Goal: Complete application form

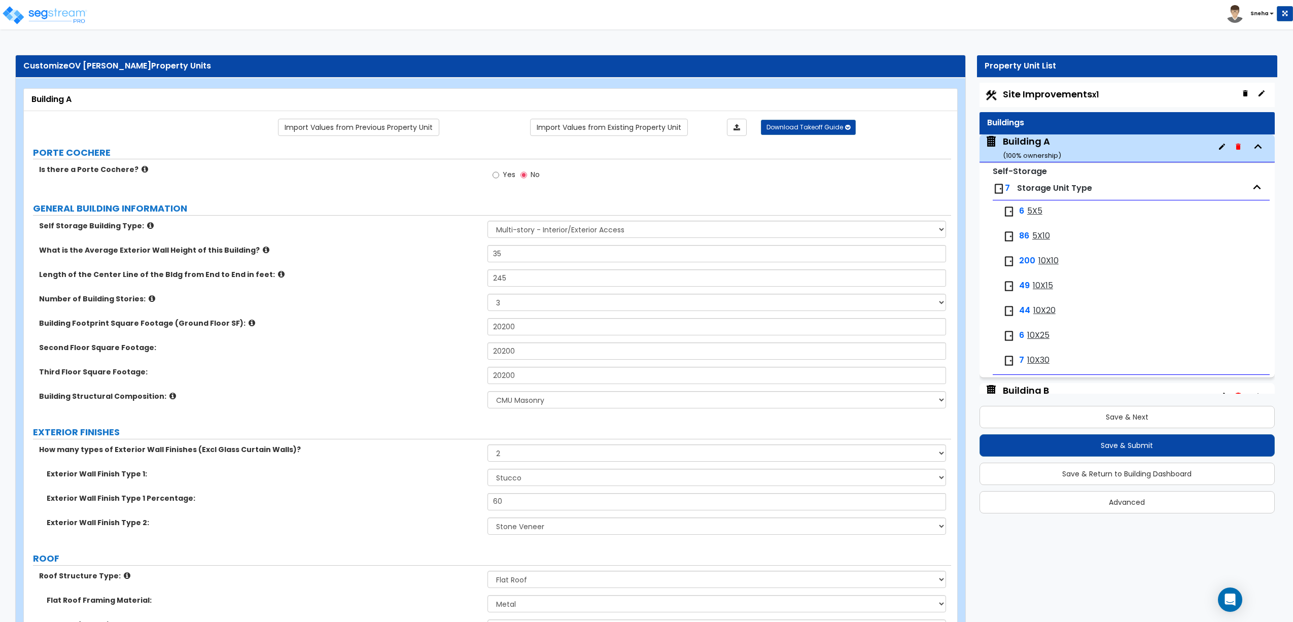
select select "2"
select select "3"
select select "6"
select select "2"
select select "7"
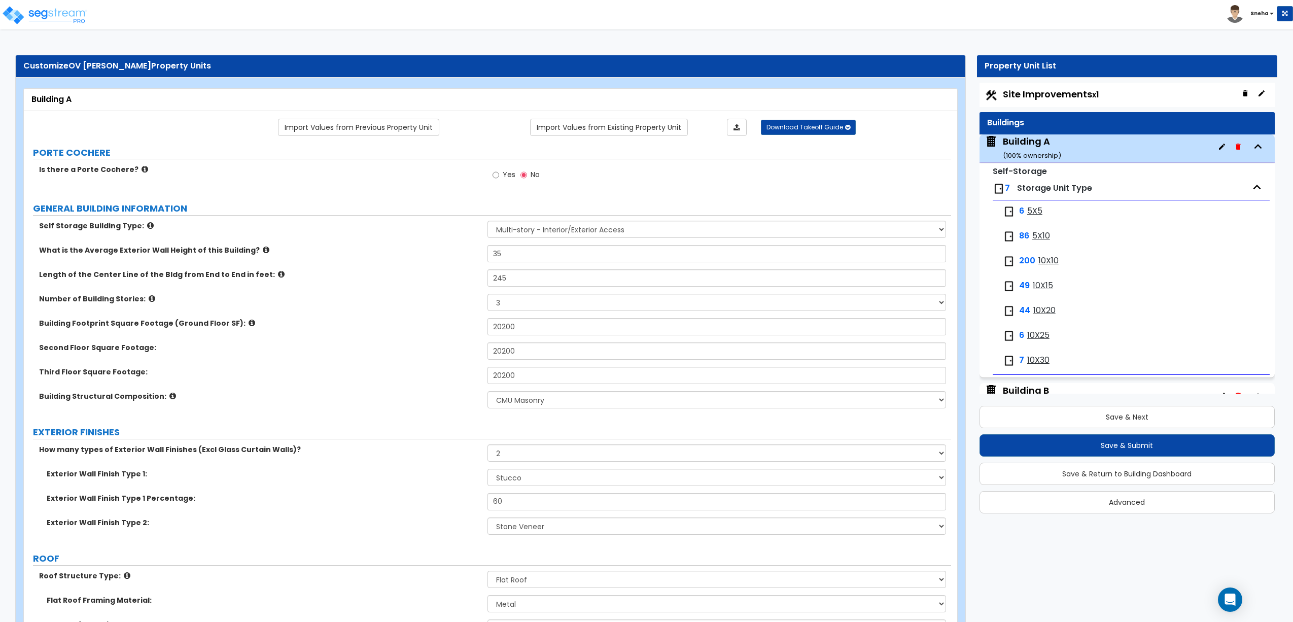
select select "3"
select select "2"
select select "1"
select select "2"
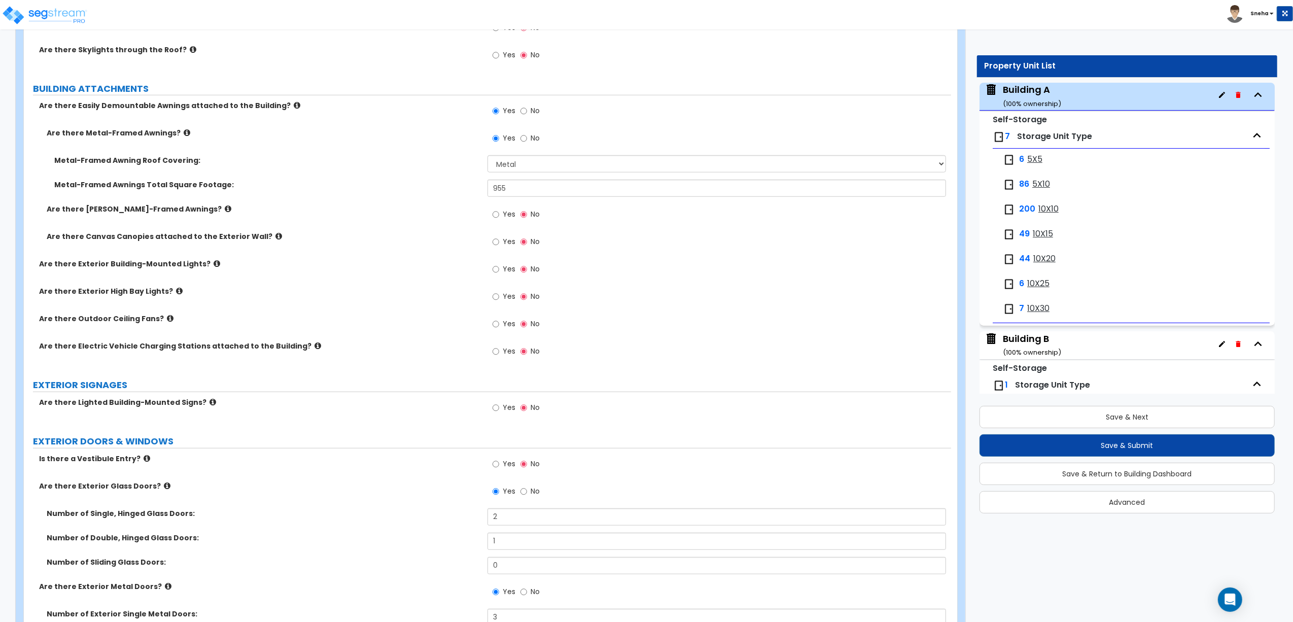
scroll to position [744, 0]
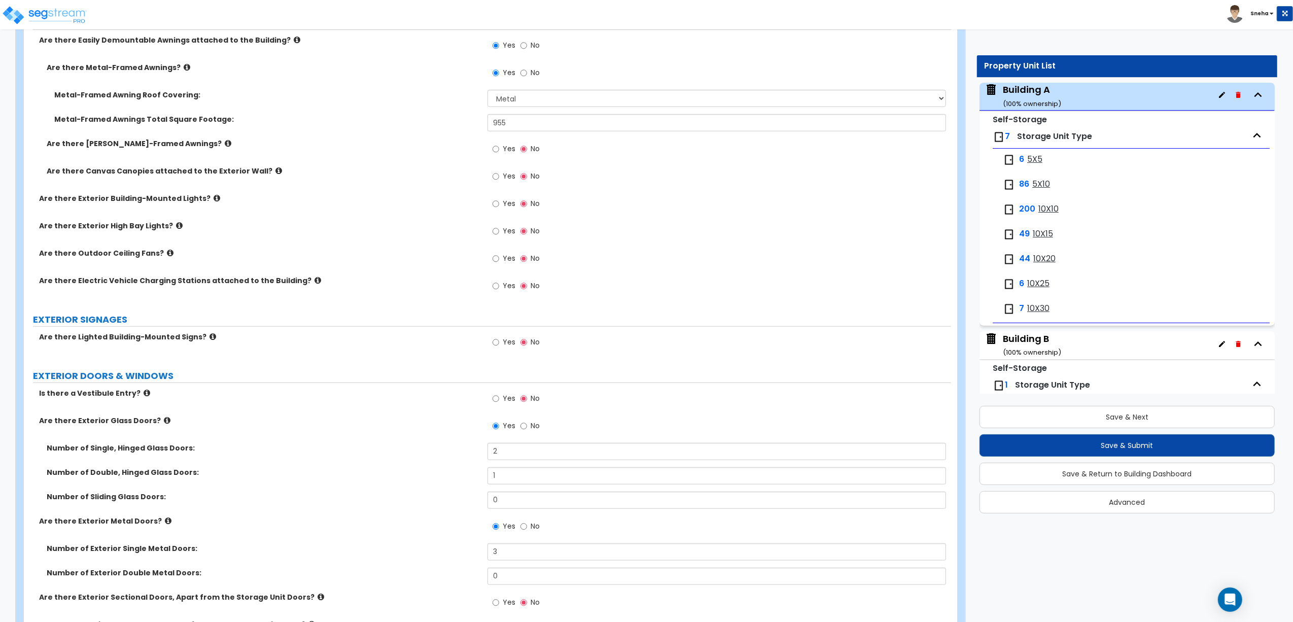
click at [294, 41] on icon at bounding box center [297, 40] width 7 height 8
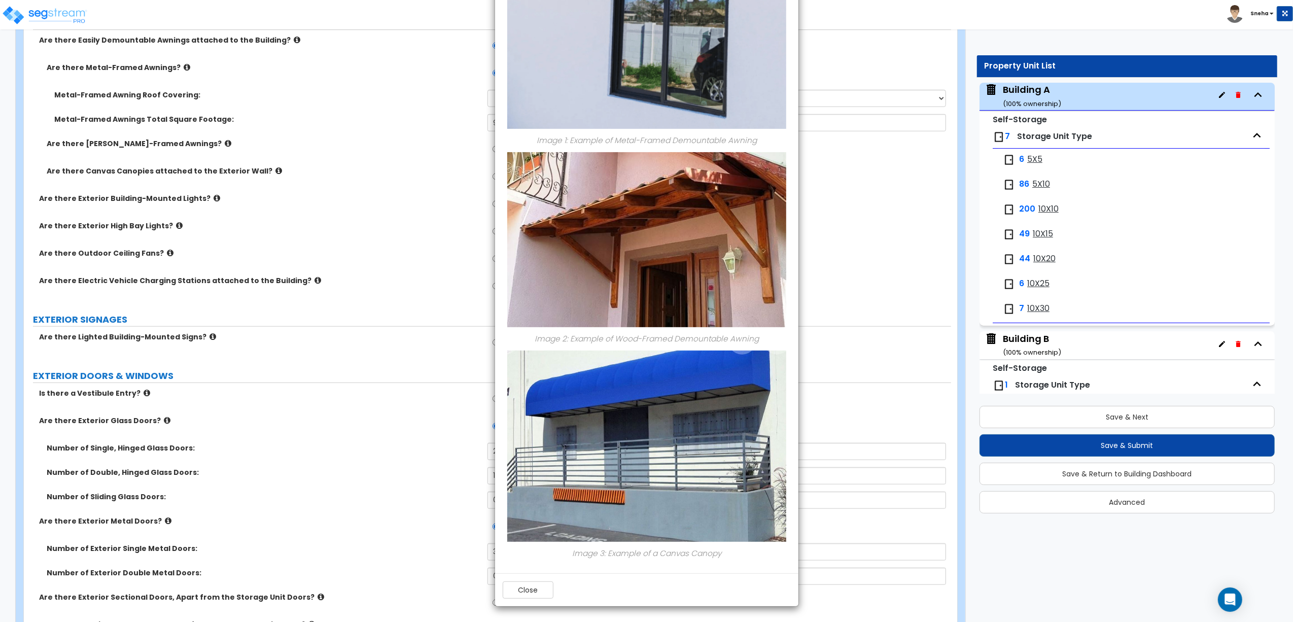
scroll to position [0, 0]
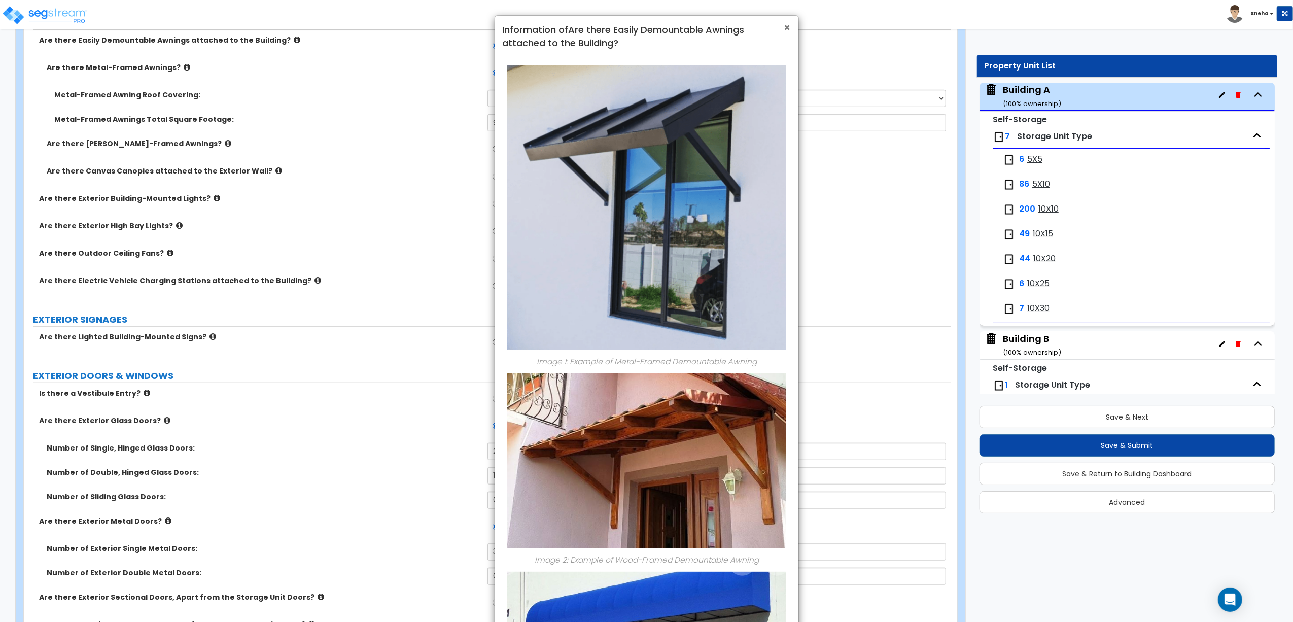
click at [784, 27] on span "×" at bounding box center [787, 27] width 7 height 15
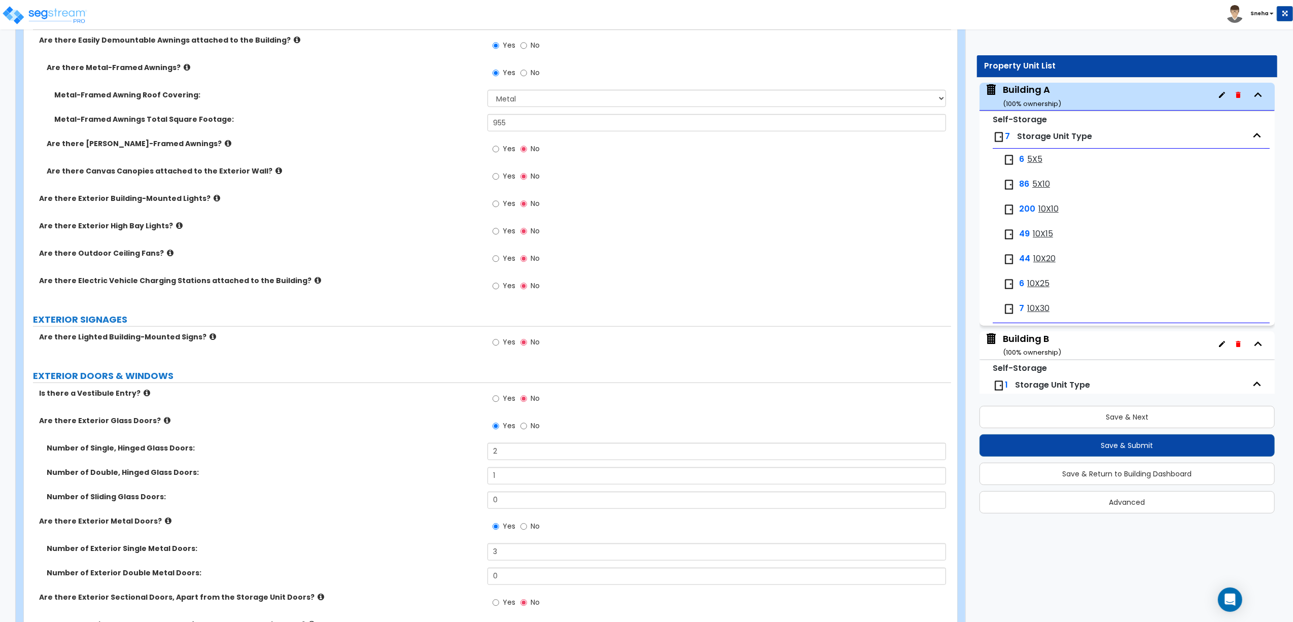
click at [276, 173] on icon at bounding box center [279, 171] width 7 height 8
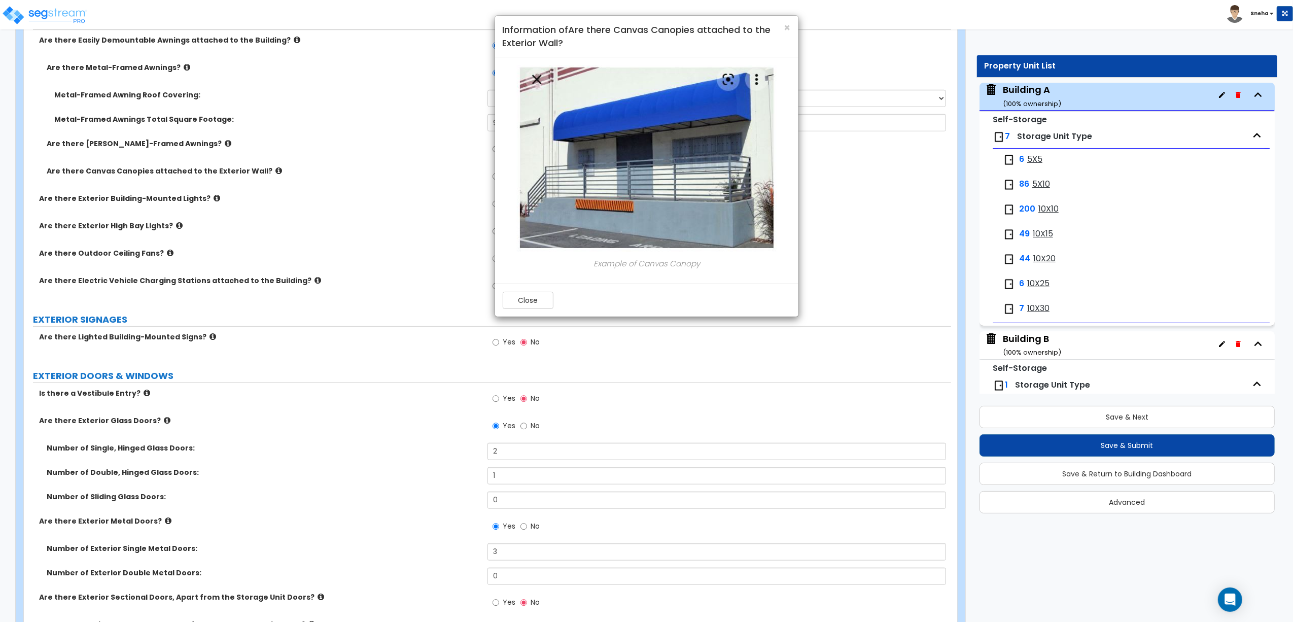
click at [262, 173] on div "× Information of Are there Canvas Canopies attached to the Exterior Wall? Examp…" at bounding box center [646, 311] width 1293 height 622
click at [792, 24] on div "× Information of Are there Canvas Canopies attached to the Exterior Wall?" at bounding box center [646, 37] width 303 height 42
click at [786, 23] on span "×" at bounding box center [787, 27] width 7 height 15
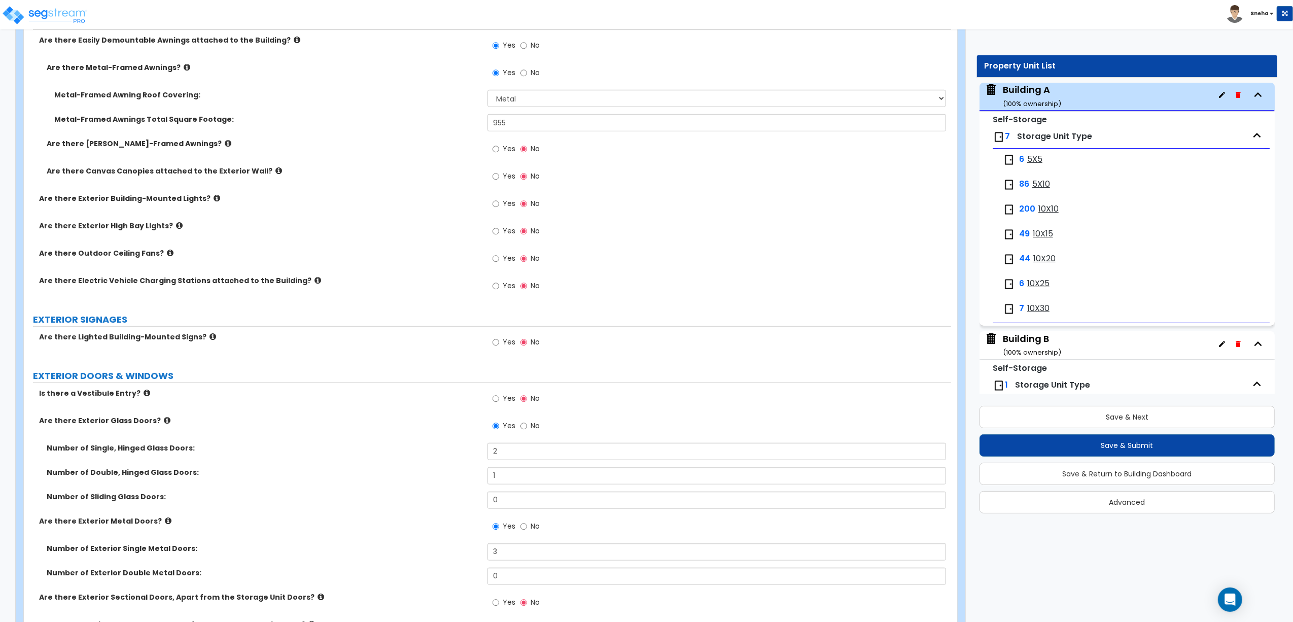
click at [501, 178] on label "Yes" at bounding box center [504, 177] width 23 height 17
click at [499, 178] on input "Yes" at bounding box center [496, 176] width 7 height 11
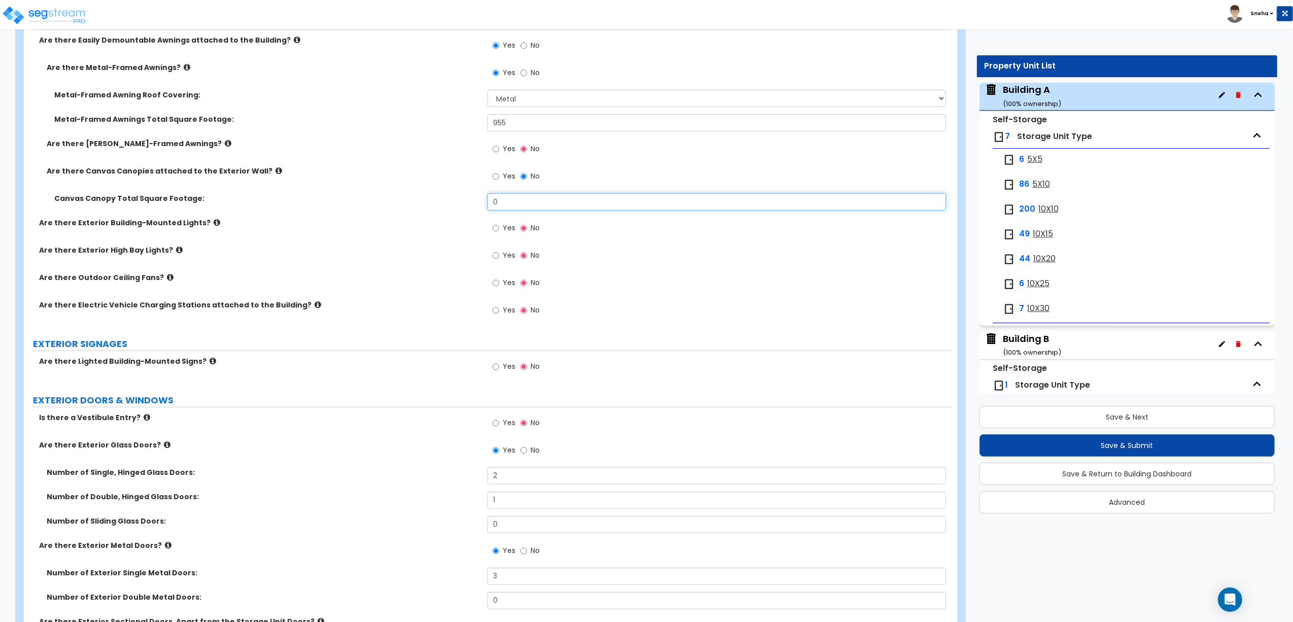
drag, startPoint x: 510, startPoint y: 210, endPoint x: 495, endPoint y: 210, distance: 15.2
click at [495, 210] on input "0" at bounding box center [717, 201] width 459 height 17
click at [471, 208] on div "Canvas Canopy Total Square Footage: 0" at bounding box center [488, 205] width 928 height 24
drag, startPoint x: 502, startPoint y: 205, endPoint x: 455, endPoint y: 208, distance: 46.8
click at [455, 208] on div "Canvas Canopy Total Square Footage: 0" at bounding box center [488, 205] width 928 height 24
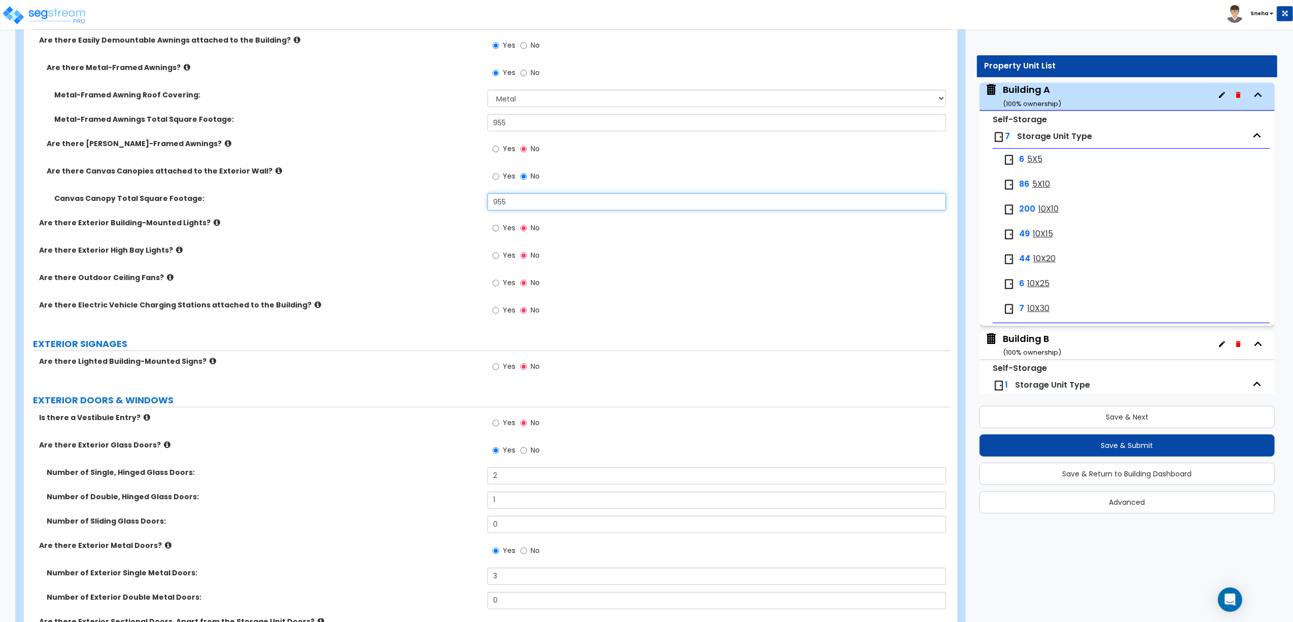
type input "955"
click at [526, 177] on input "No" at bounding box center [524, 176] width 7 height 11
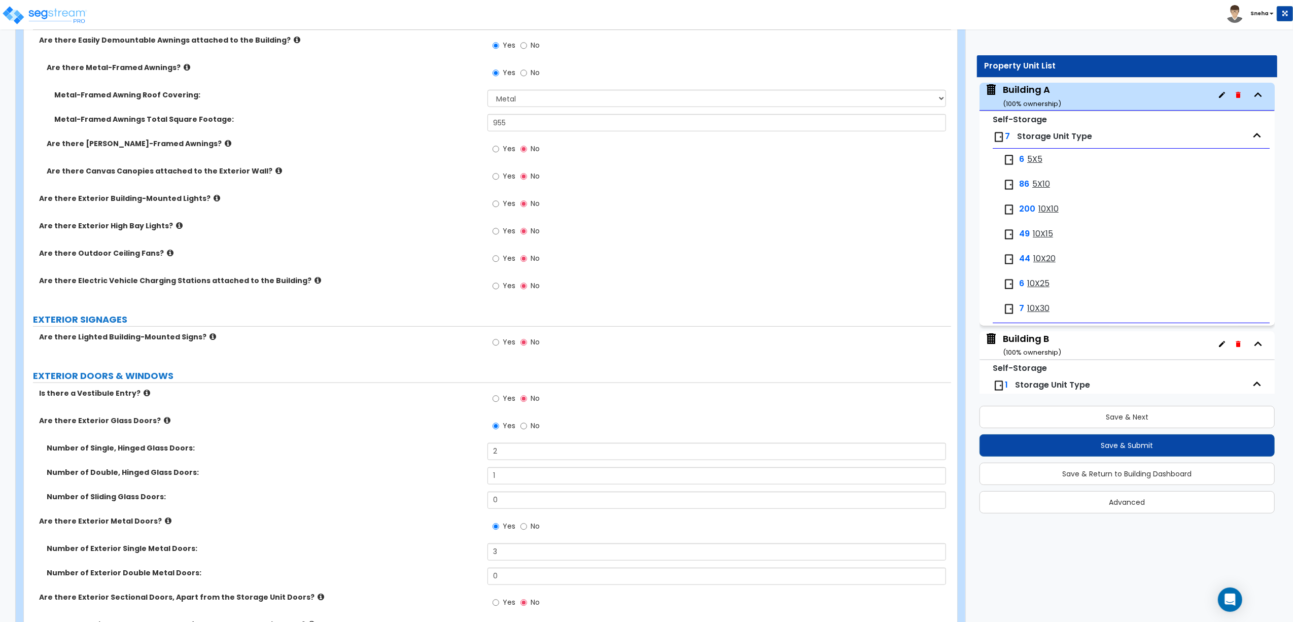
click at [405, 218] on div "Are there Exterior Building-Mounted Lights? Yes No" at bounding box center [488, 206] width 928 height 27
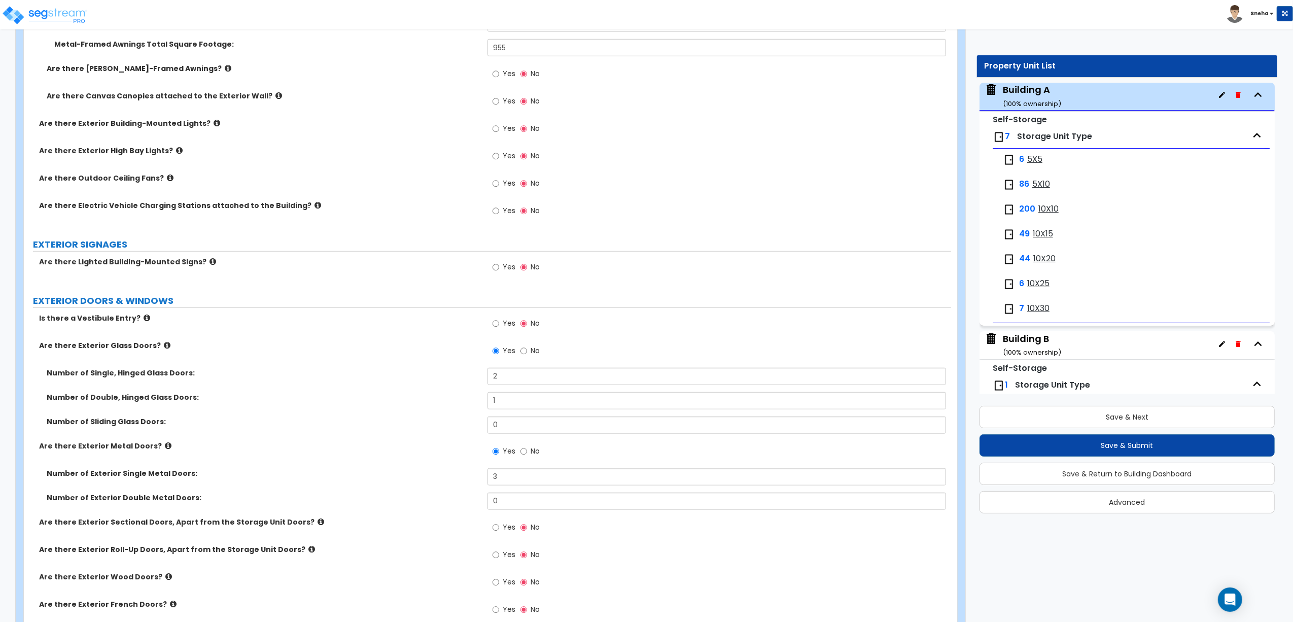
scroll to position [879, 0]
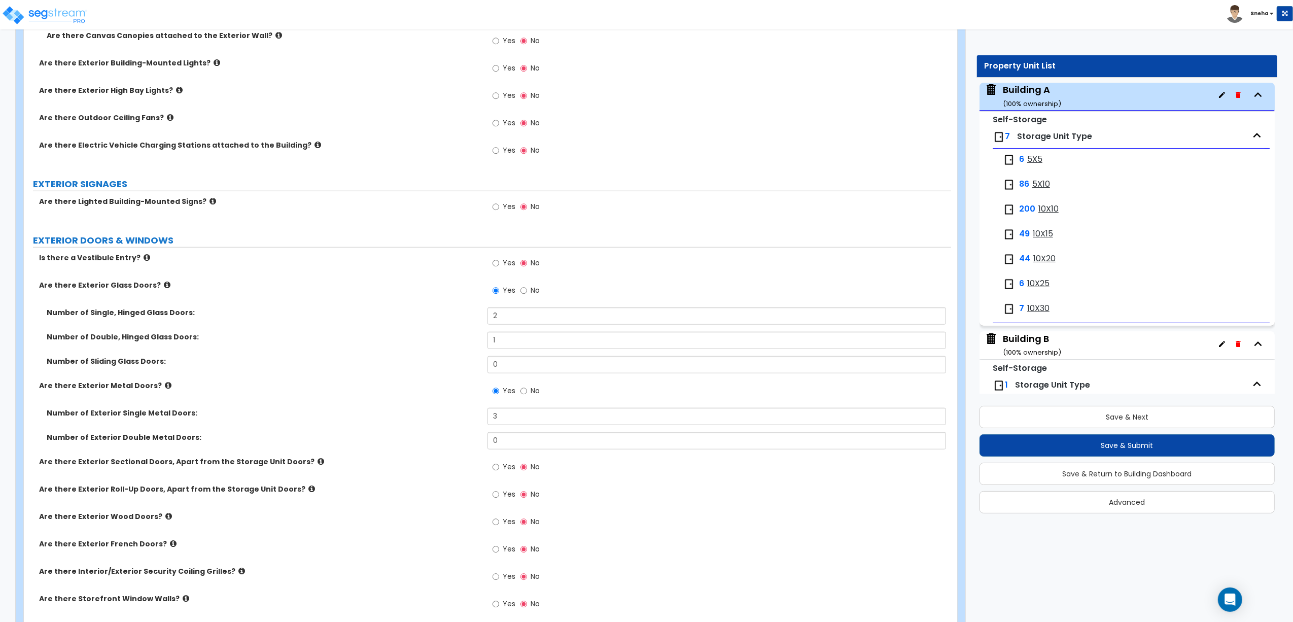
click at [396, 388] on label "Are there Exterior Metal Doors?" at bounding box center [259, 386] width 441 height 10
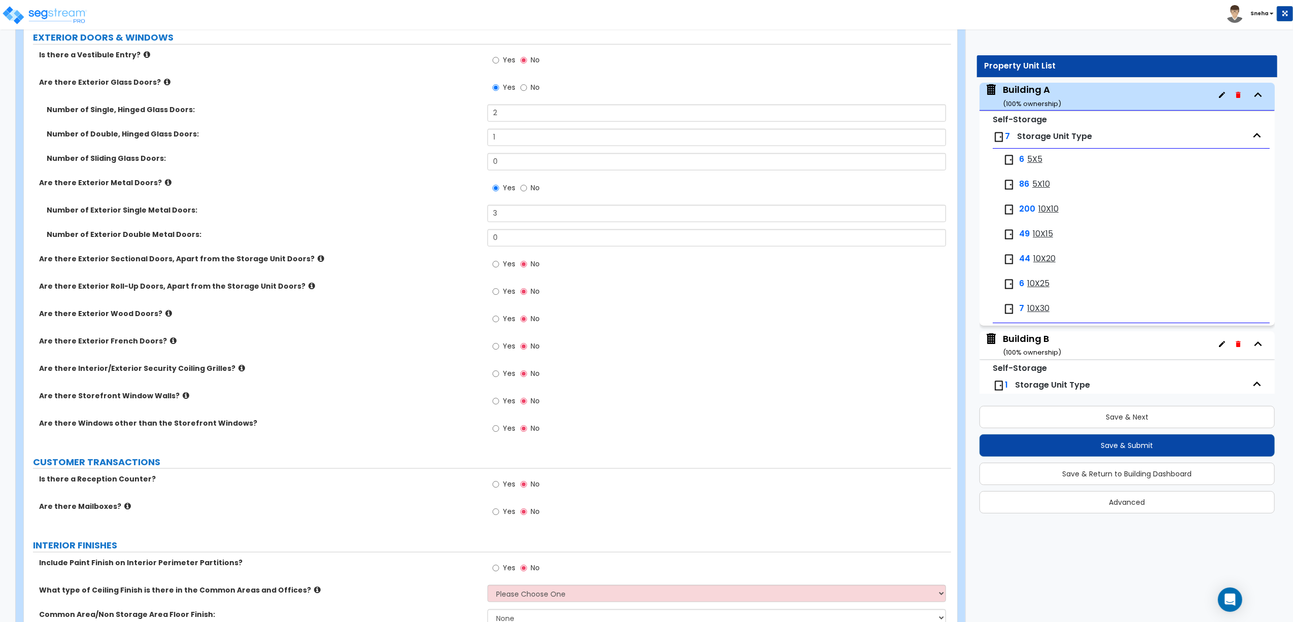
click at [301, 408] on div "Are there Storefront Window Walls? Yes No" at bounding box center [488, 404] width 928 height 27
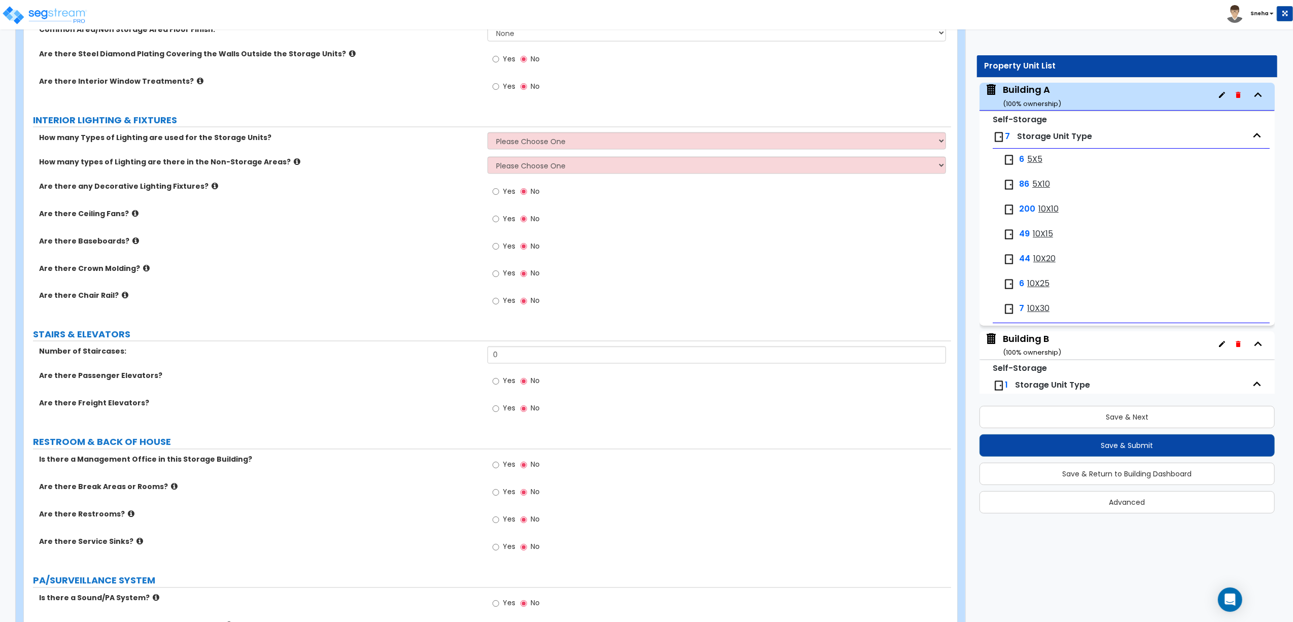
scroll to position [1691, 0]
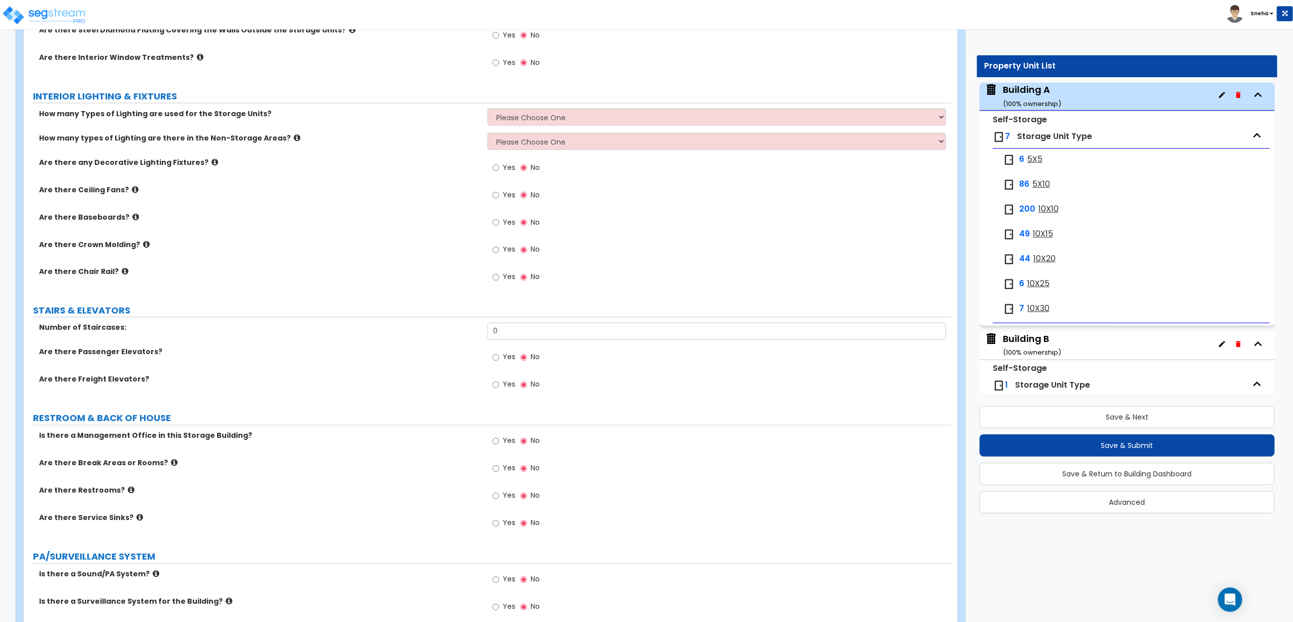
click at [501, 363] on label "Yes" at bounding box center [504, 358] width 23 height 17
click at [499, 363] on input "Yes" at bounding box center [496, 357] width 7 height 11
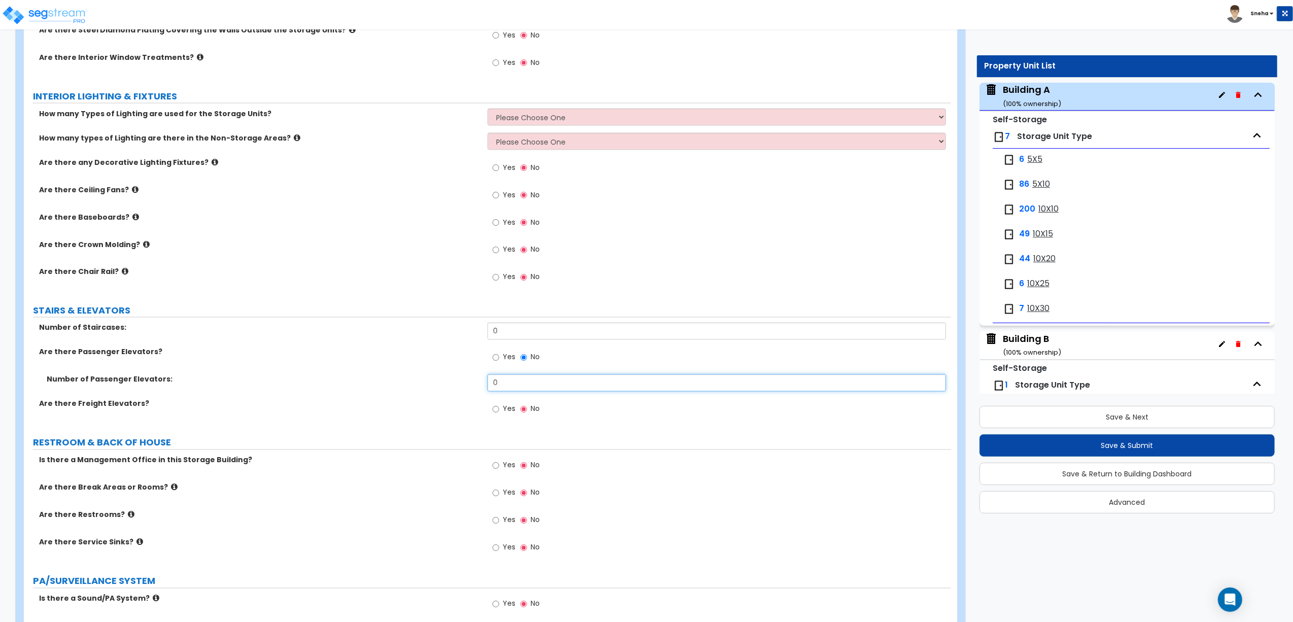
drag, startPoint x: 503, startPoint y: 379, endPoint x: 486, endPoint y: 386, distance: 19.1
click at [486, 386] on div "Number of Passenger Elevators: 0" at bounding box center [488, 386] width 928 height 24
type input "2"
click at [329, 413] on div "Are there Freight Elevators? Yes No" at bounding box center [488, 412] width 928 height 27
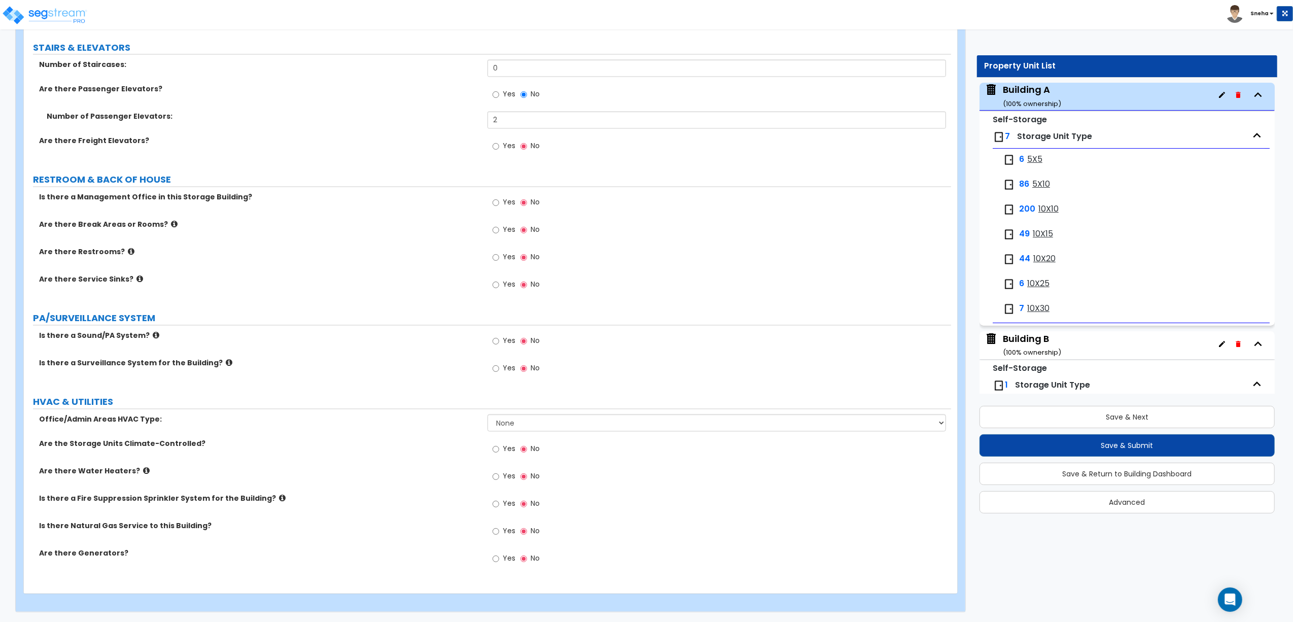
scroll to position [1958, 0]
click at [506, 506] on span "Yes" at bounding box center [509, 503] width 13 height 10
click at [499, 506] on input "Yes" at bounding box center [496, 503] width 7 height 11
click at [502, 449] on label "Yes" at bounding box center [504, 449] width 23 height 17
click at [499, 449] on input "Yes" at bounding box center [496, 448] width 7 height 11
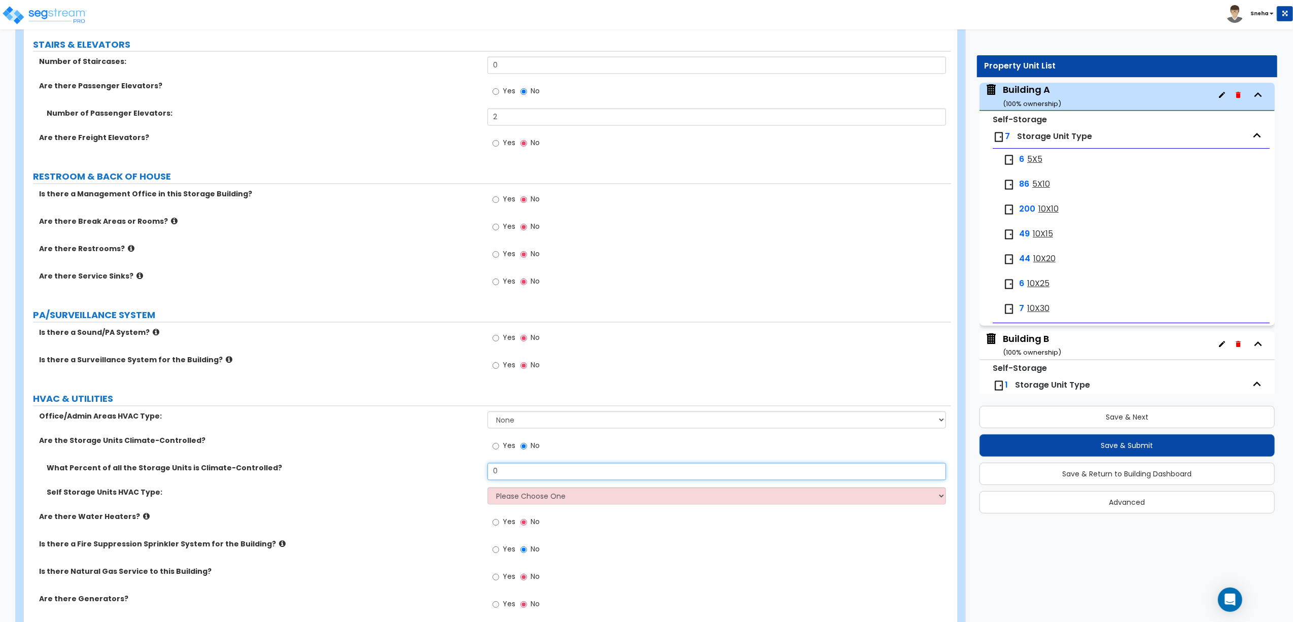
drag, startPoint x: 505, startPoint y: 469, endPoint x: 483, endPoint y: 472, distance: 22.5
click at [483, 472] on div "What Percent of all the Storage Units is Climate-Controlled? 0" at bounding box center [488, 475] width 928 height 24
type input "100"
click at [507, 500] on select "Please Choose One Split Systems Packaged Rooftop Units" at bounding box center [717, 495] width 459 height 17
click at [441, 493] on label "Self Storage Units HVAC Type:" at bounding box center [263, 492] width 433 height 10
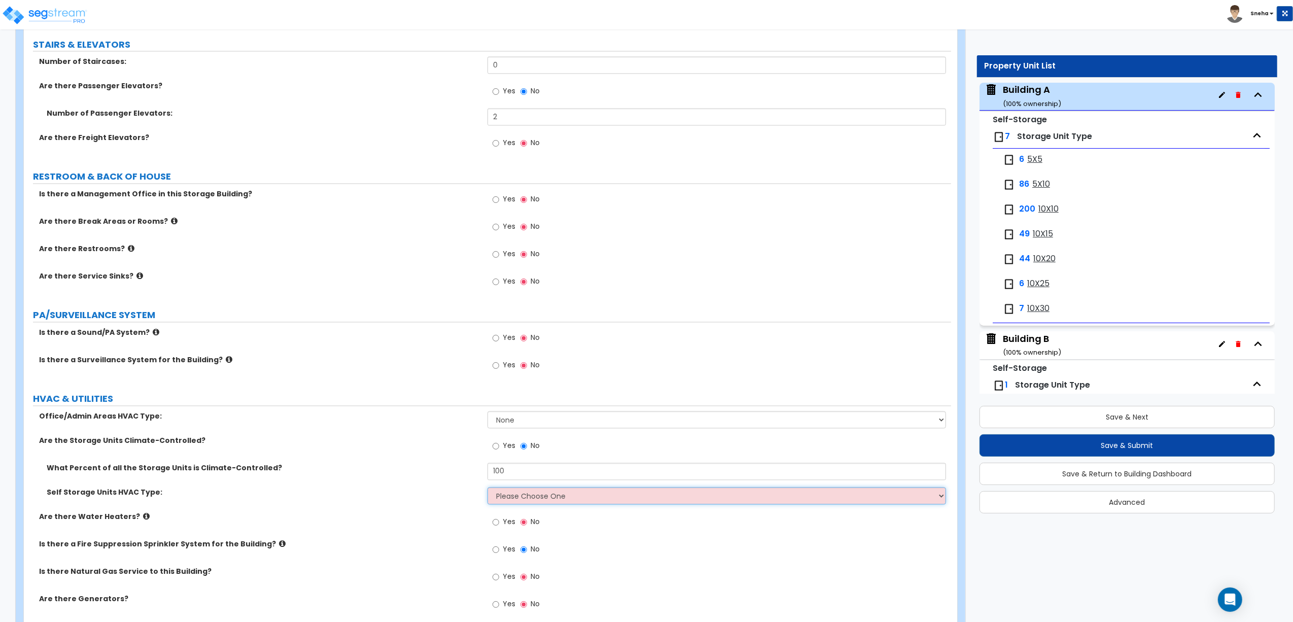
click at [513, 497] on select "Please Choose One Split Systems Packaged Rooftop Units" at bounding box center [717, 495] width 459 height 17
select select "2"
click at [488, 490] on select "Please Choose One Split Systems Packaged Rooftop Units" at bounding box center [717, 495] width 459 height 17
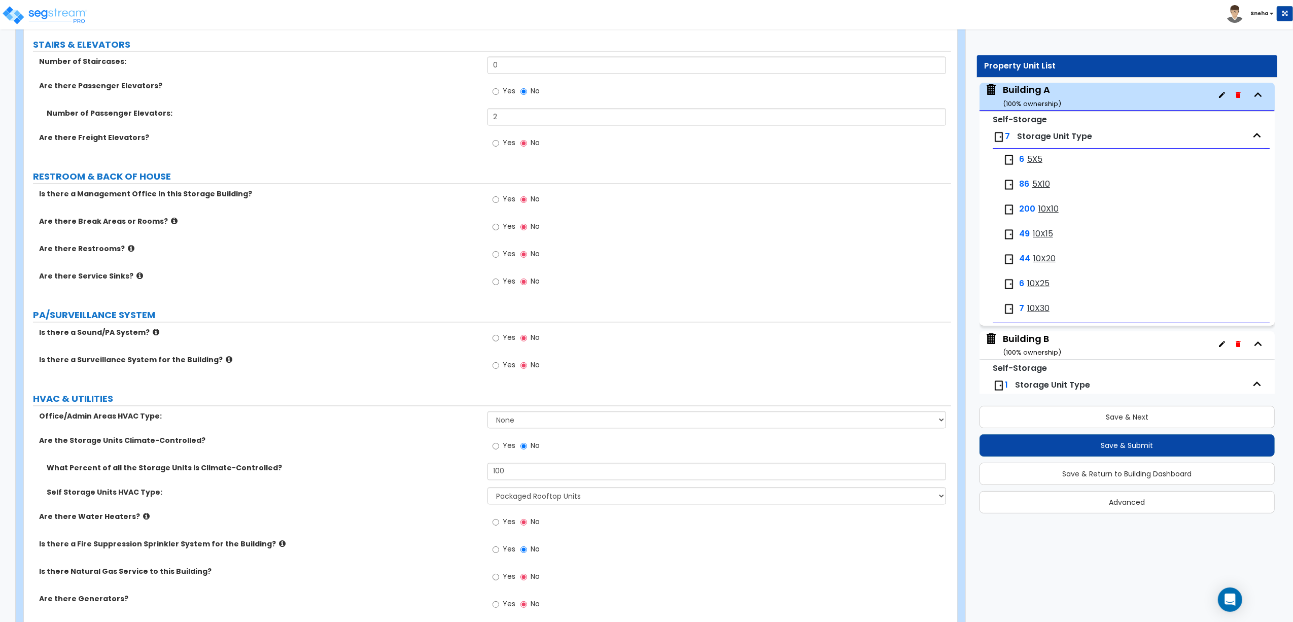
click at [433, 497] on label "Self Storage Units HVAC Type:" at bounding box center [263, 492] width 433 height 10
